Goal: Information Seeking & Learning: Learn about a topic

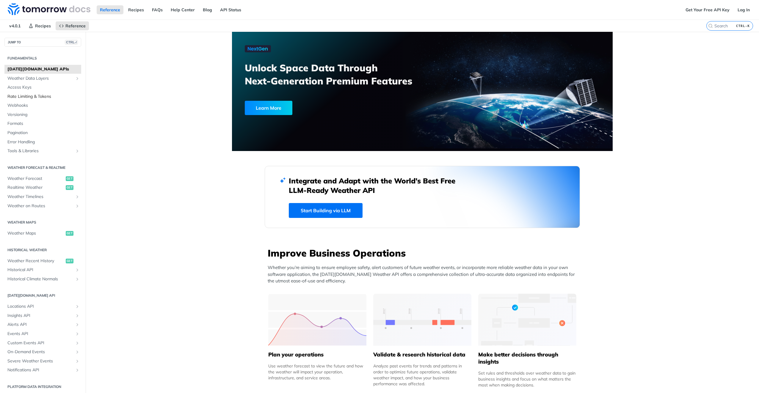
click at [26, 99] on link "Rate Limiting & Tokens" at bounding box center [42, 96] width 77 height 9
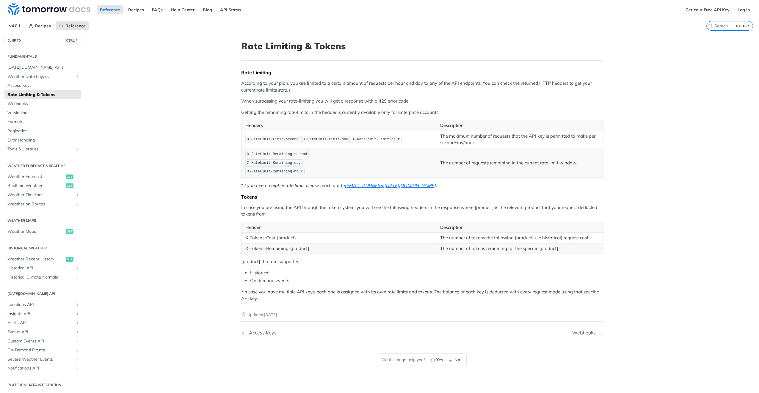
scroll to position [2, 0]
click at [16, 314] on span "Insights API" at bounding box center [40, 314] width 66 height 6
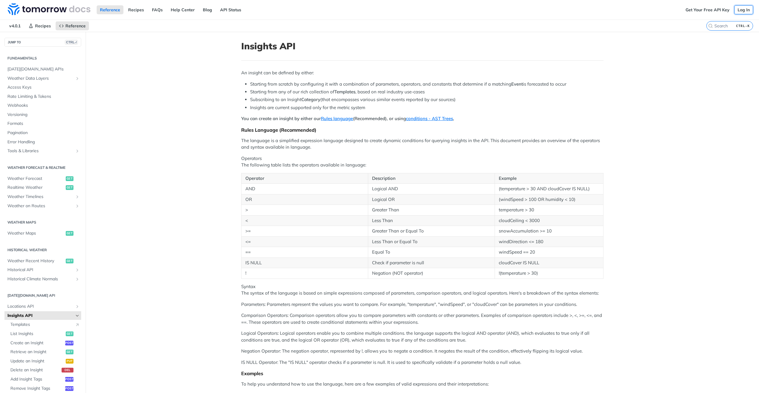
click at [737, 8] on link "Log In" at bounding box center [743, 9] width 19 height 9
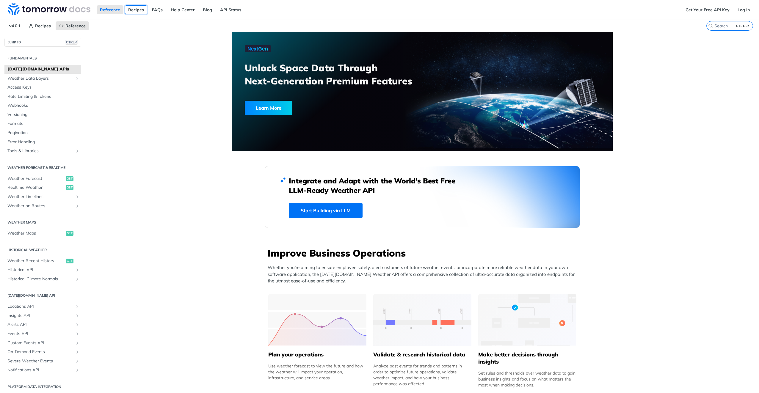
click at [136, 11] on link "Recipes" at bounding box center [136, 9] width 22 height 9
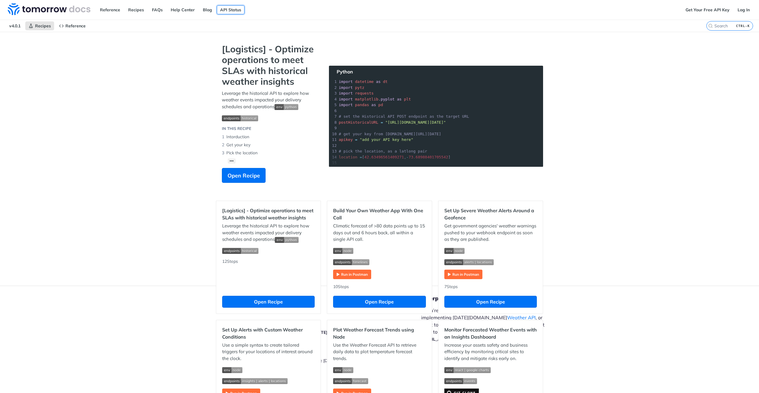
click at [225, 11] on link "API Status" at bounding box center [231, 9] width 28 height 9
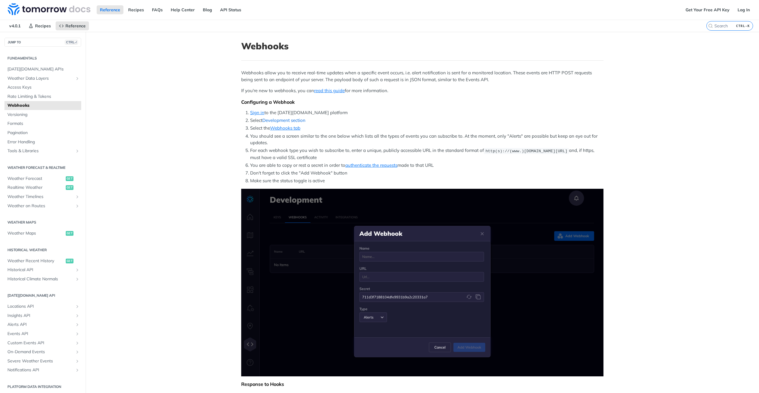
click at [278, 122] on link "Development section" at bounding box center [283, 120] width 43 height 6
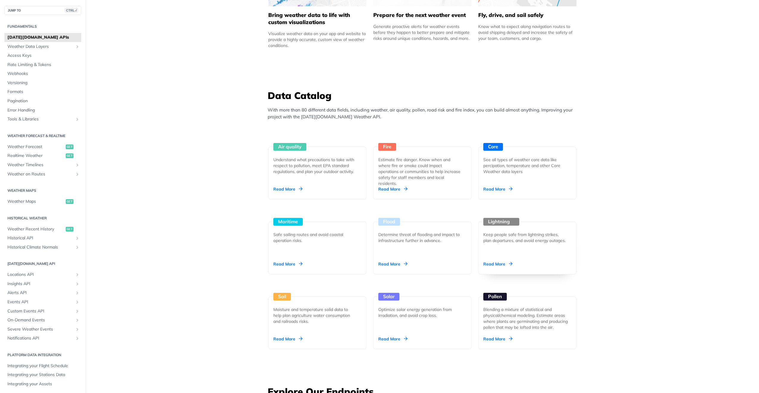
scroll to position [506, 0]
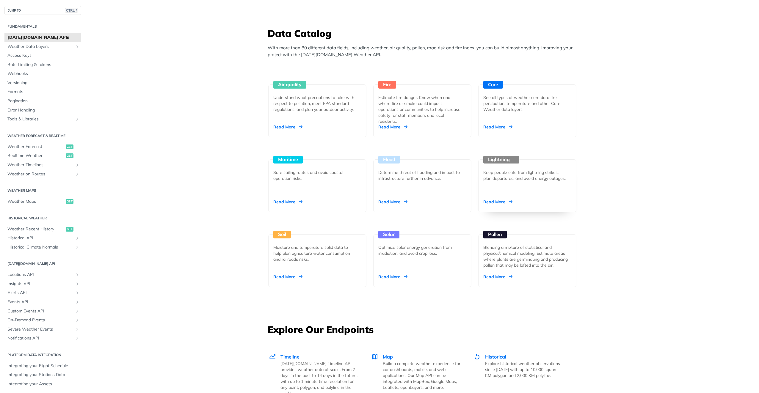
click at [503, 197] on div "Lightning Keep people safe from lightning strikes, plan departures, and avoid e…" at bounding box center [527, 185] width 98 height 53
click at [697, 322] on main "JUMP TO CTRL-/ Fundamentals [DATE][DOMAIN_NAME] APIs Weather Data Layers Core P…" at bounding box center [379, 303] width 759 height 1555
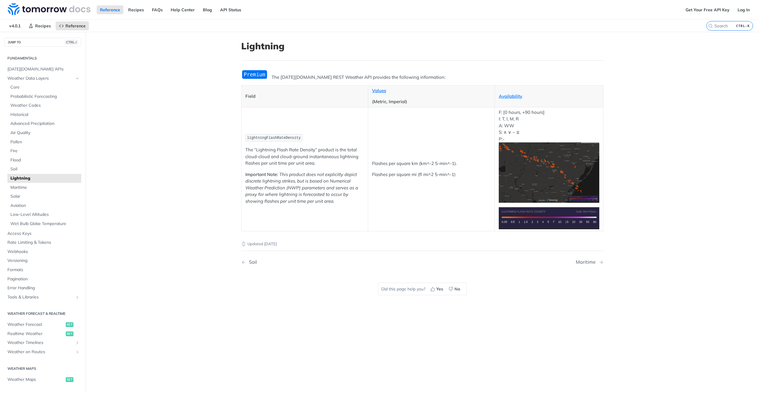
click at [23, 176] on span "Lightning" at bounding box center [44, 178] width 69 height 6
click at [24, 249] on span "Webhooks" at bounding box center [43, 252] width 72 height 6
drag, startPoint x: 297, startPoint y: 140, endPoint x: 246, endPoint y: 138, distance: 51.8
click at [246, 138] on p "lightningFlashRateDensity" at bounding box center [304, 138] width 119 height 9
drag, startPoint x: 246, startPoint y: 138, endPoint x: 322, endPoint y: 73, distance: 100.0
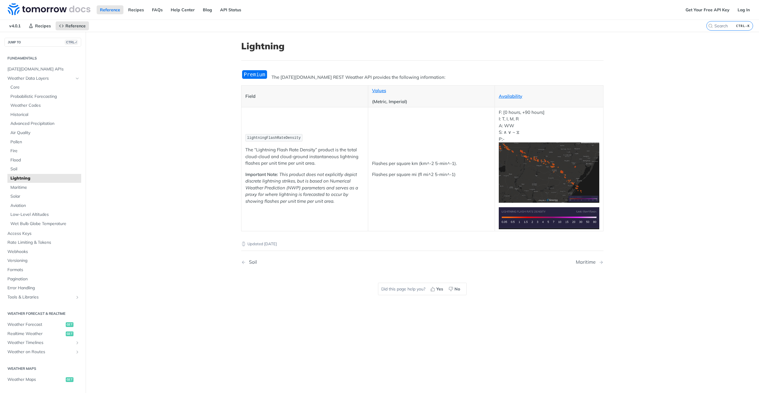
click at [318, 73] on div "The Tomorrow.io REST Weather API provides the following information: Field Valu…" at bounding box center [422, 151] width 362 height 162
drag, startPoint x: 323, startPoint y: 74, endPoint x: 420, endPoint y: 82, distance: 96.7
click at [420, 82] on div "The Tomorrow.io REST Weather API provides the following information: Field Valu…" at bounding box center [422, 151] width 362 height 162
click at [367, 77] on p "The Tomorrow.io REST Weather API provides the following information:" at bounding box center [422, 77] width 362 height 7
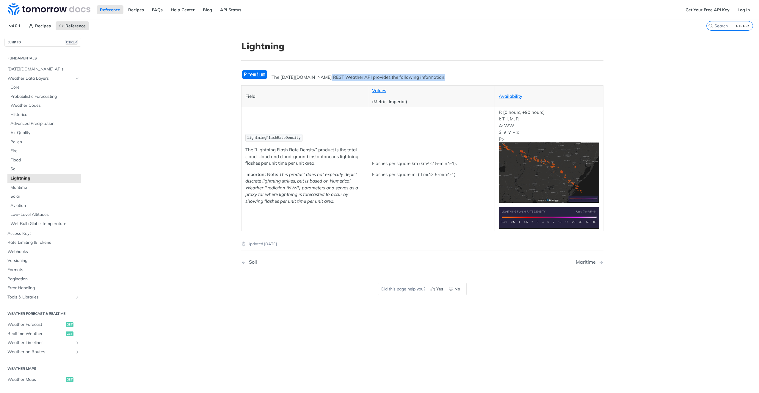
click at [335, 77] on p "The Tomorrow.io REST Weather API provides the following information:" at bounding box center [422, 77] width 362 height 7
